Goal: Transaction & Acquisition: Purchase product/service

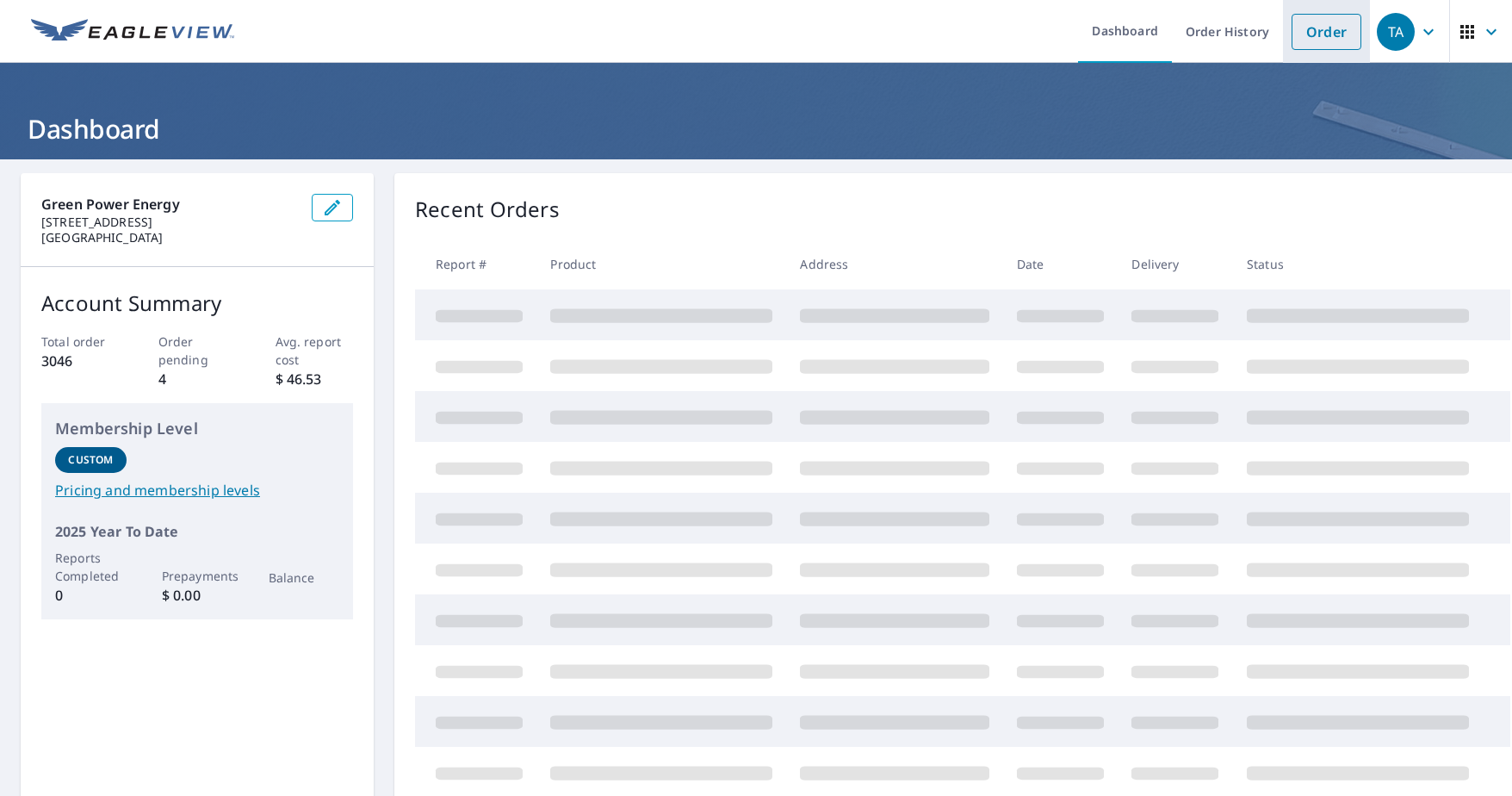
click at [1332, 27] on link "Order" at bounding box center [1326, 32] width 69 height 37
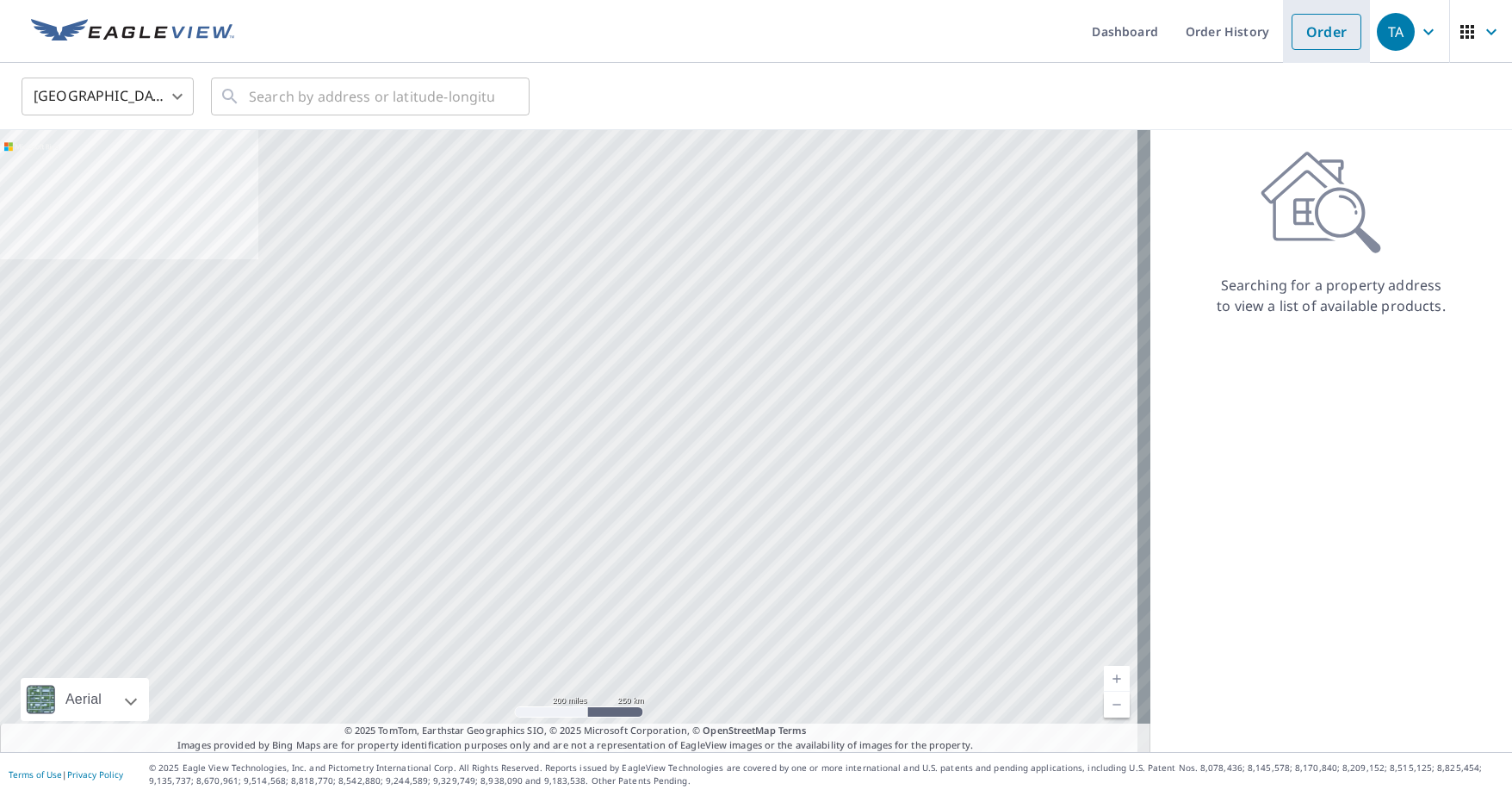
click at [1307, 28] on link "Order" at bounding box center [1326, 32] width 69 height 37
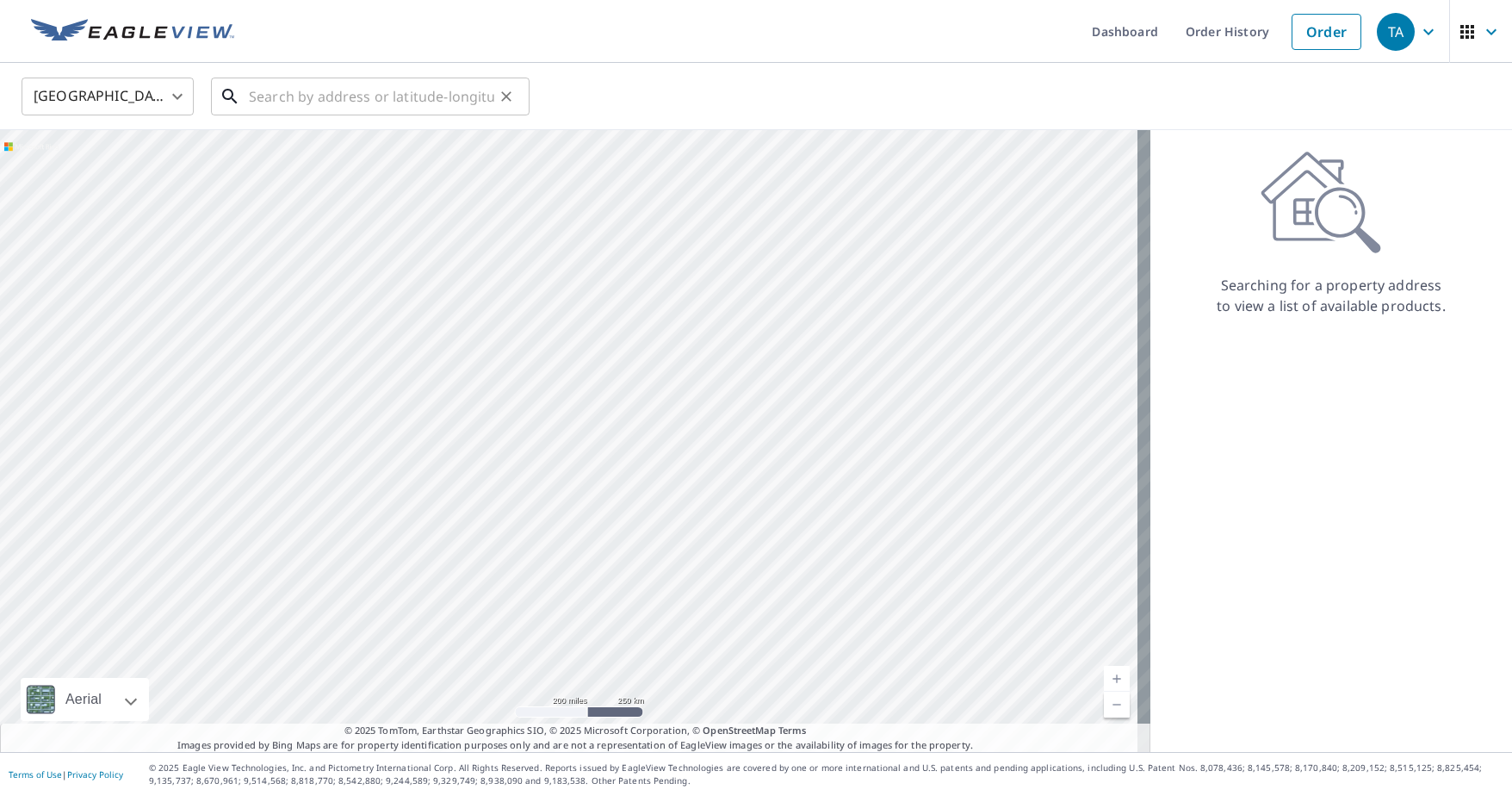
click at [259, 102] on input "text" at bounding box center [371, 96] width 246 height 48
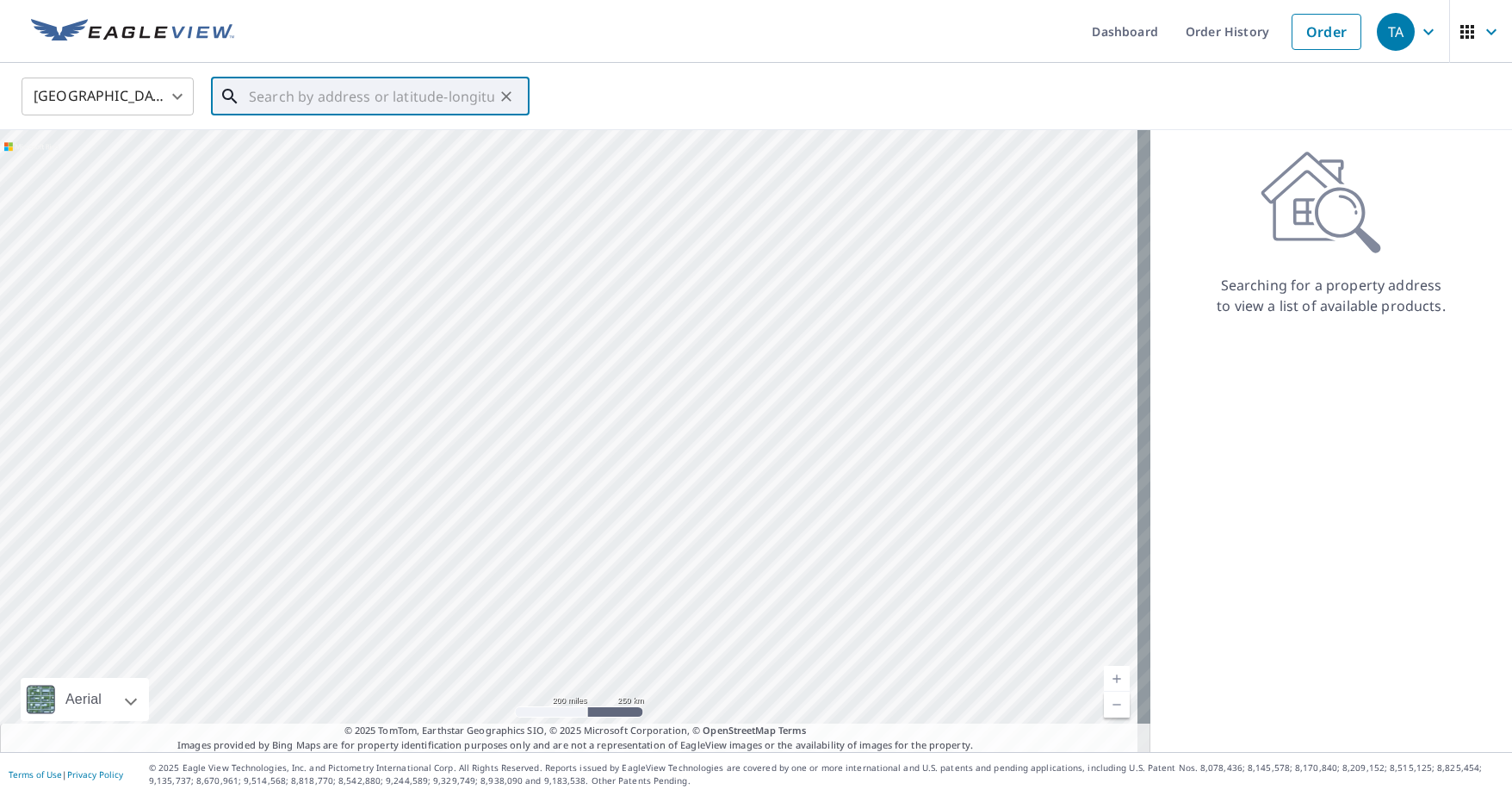
paste input "[STREET_ADDRESS]"
click at [292, 127] on li "[STREET_ADDRESS][PERSON_NAME]" at bounding box center [370, 155] width 319 height 58
type input "[STREET_ADDRESS][PERSON_NAME]"
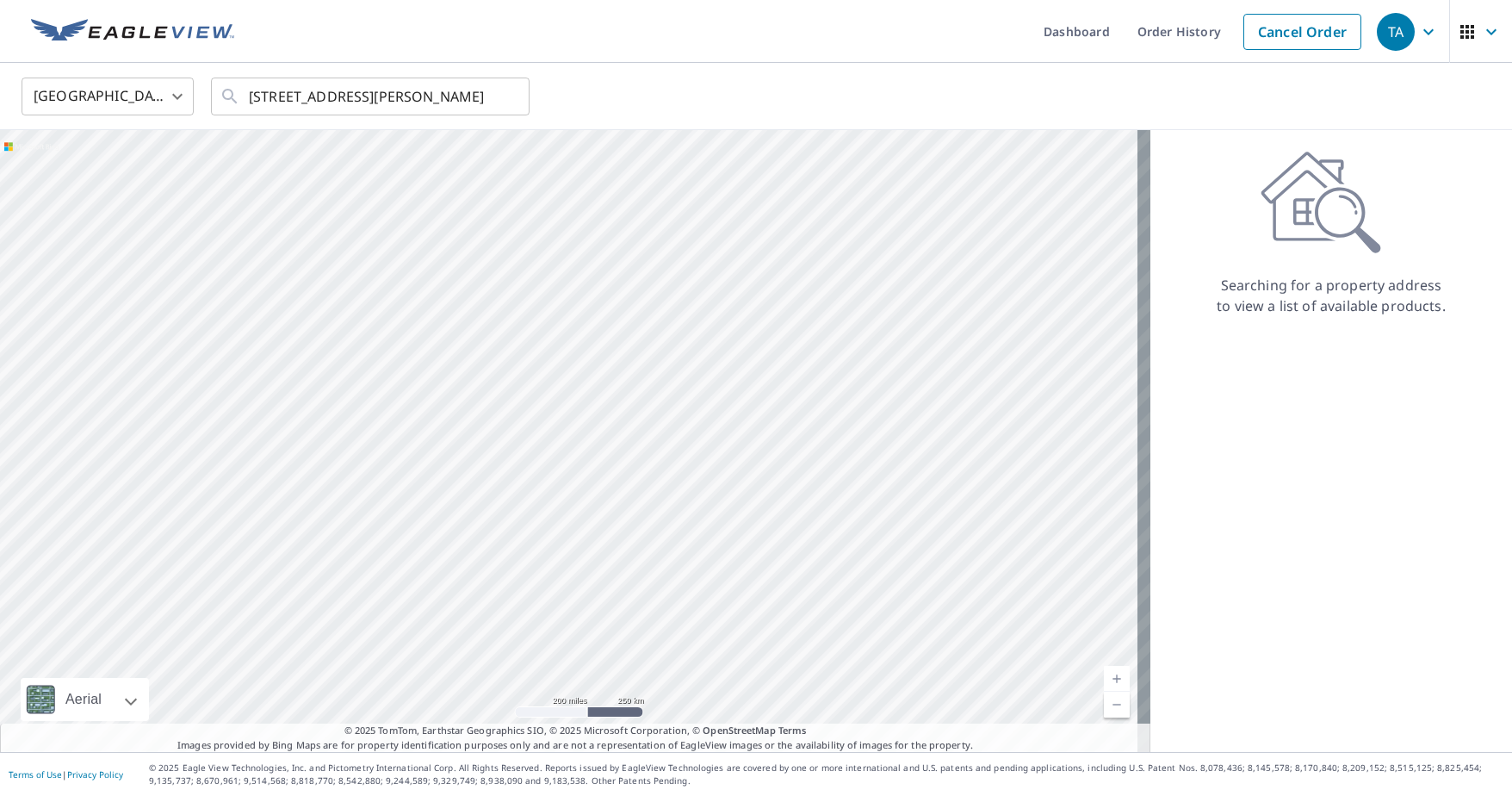
scroll to position [0, 0]
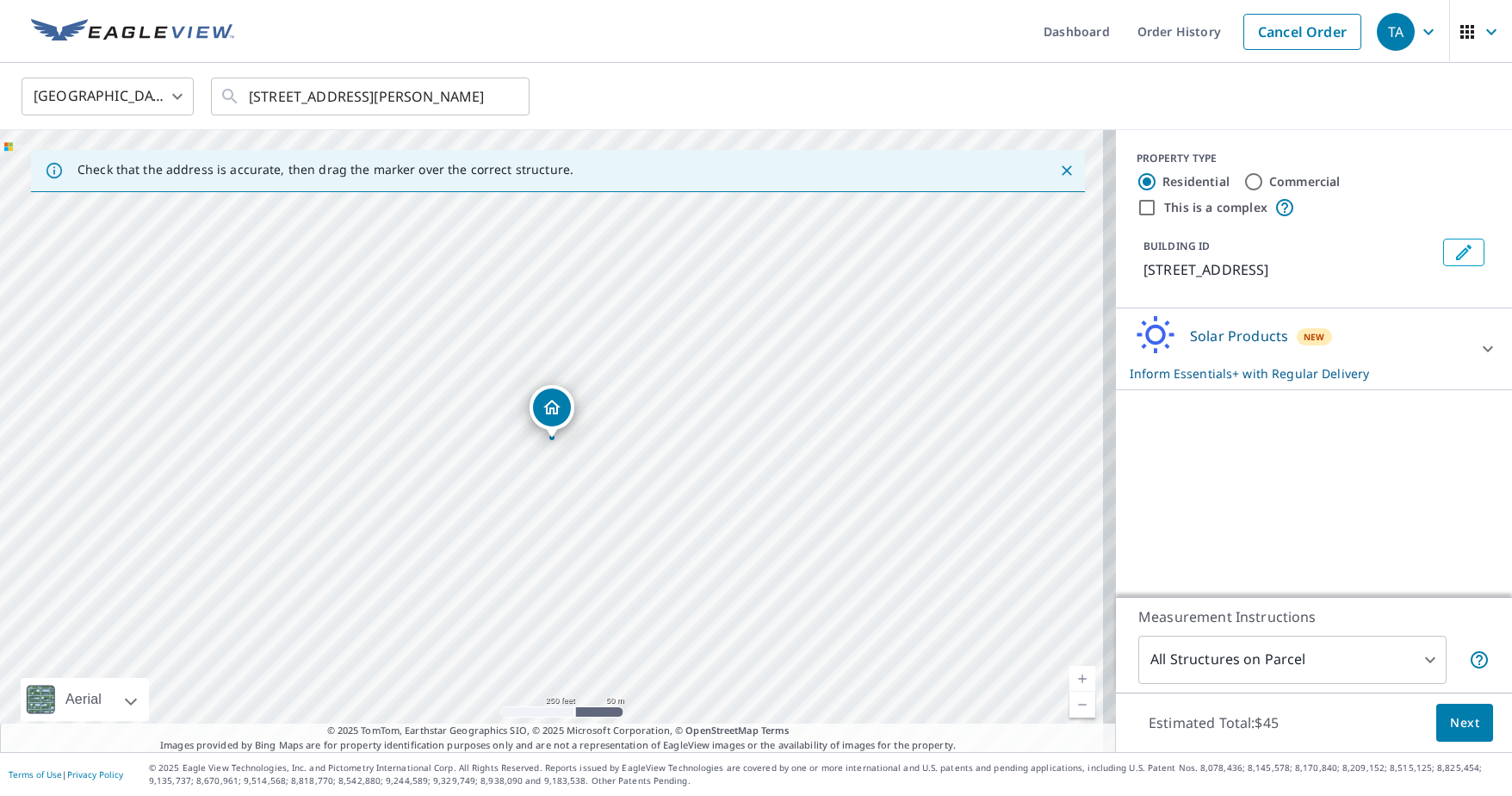
click at [1079, 679] on link "Current Level 17, Zoom In" at bounding box center [1082, 678] width 26 height 26
click at [1080, 680] on link "Current Level 18, Zoom In" at bounding box center [1082, 678] width 26 height 26
drag, startPoint x: 548, startPoint y: 410, endPoint x: 559, endPoint y: 408, distance: 11.2
click at [1454, 733] on button "Next" at bounding box center [1464, 723] width 57 height 38
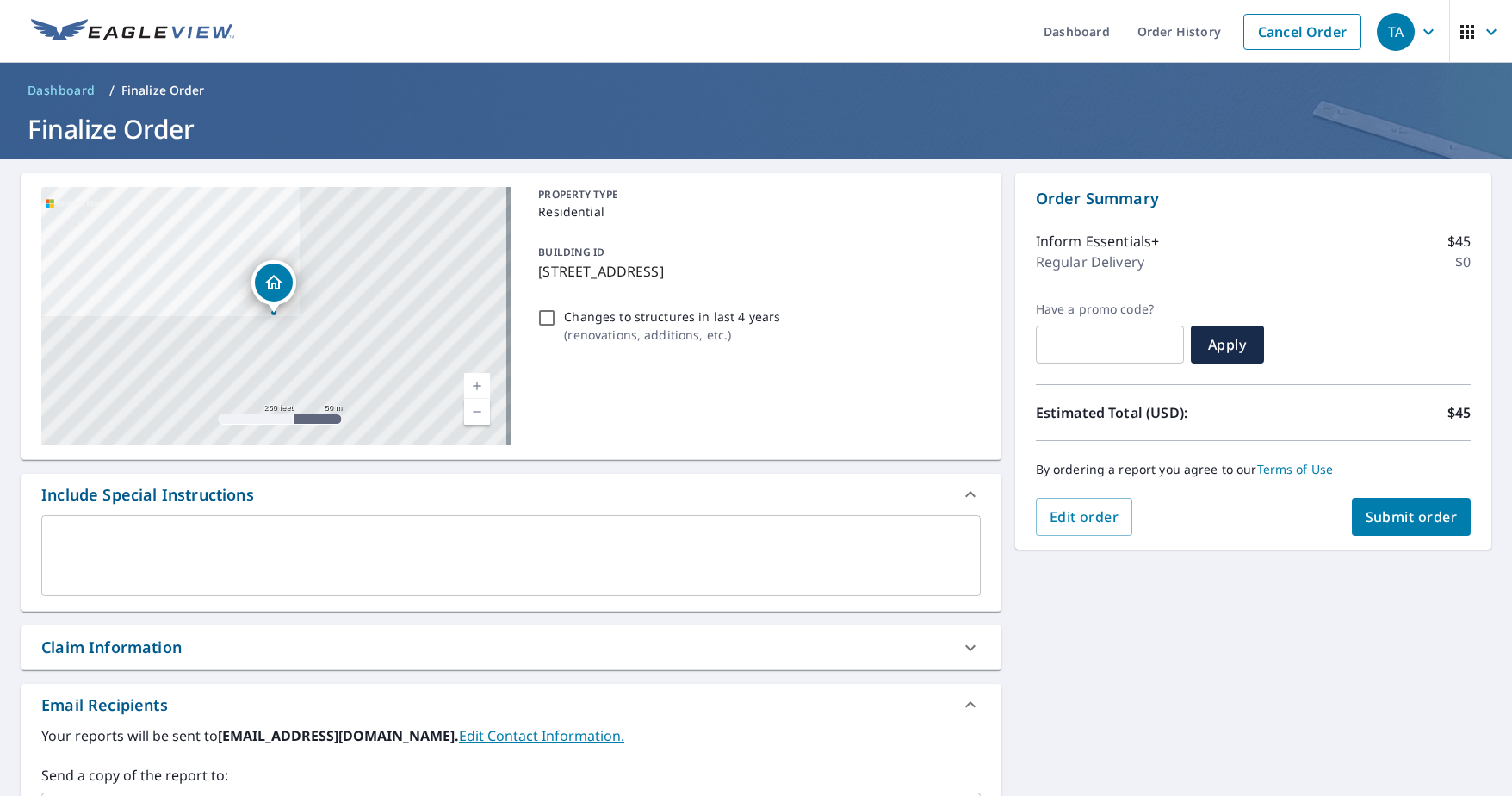
click at [1397, 523] on span "Submit order" at bounding box center [1412, 516] width 92 height 19
